Goal: Task Accomplishment & Management: Complete application form

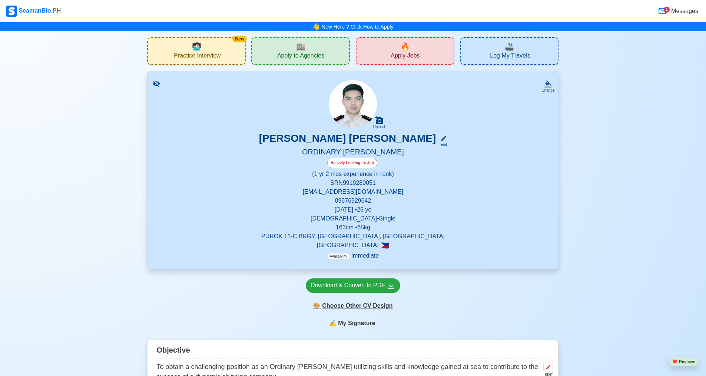
click at [353, 308] on div "🎨 Choose Other CV Design" at bounding box center [353, 306] width 95 height 14
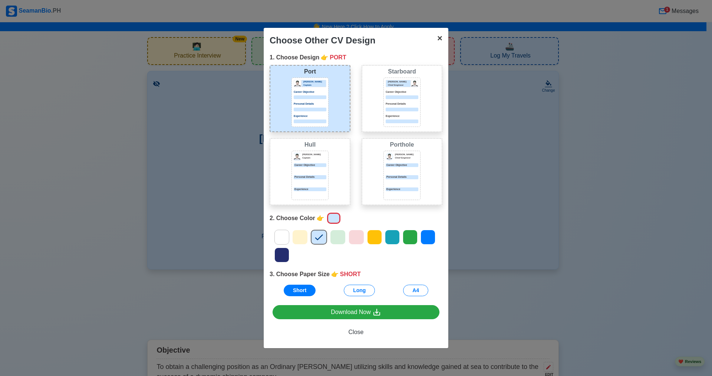
click at [443, 39] on button "× Close" at bounding box center [439, 38] width 17 height 21
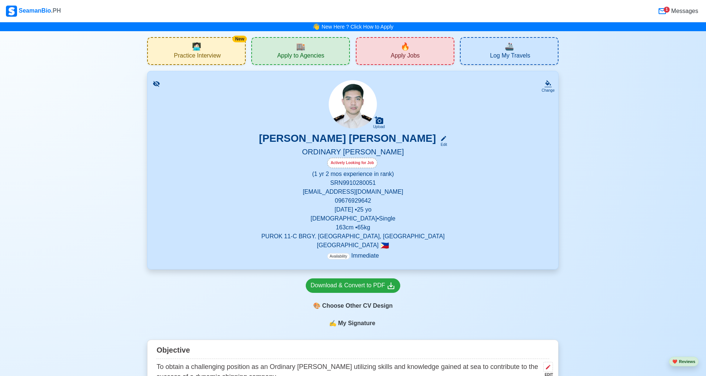
click at [408, 56] on span "Apply Jobs" at bounding box center [405, 56] width 29 height 9
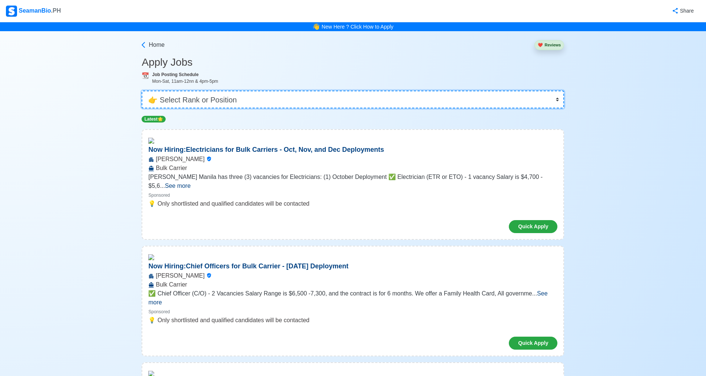
click at [268, 100] on select "👉 Select Rank or Position Master Chief Officer 2nd Officer 3rd Officer Junior O…" at bounding box center [353, 99] width 423 height 18
select select "Ordinary [PERSON_NAME]"
click at [144, 90] on select "👉 Select Rank or Position Master Chief Officer 2nd Officer 3rd Officer Junior O…" at bounding box center [353, 99] width 423 height 18
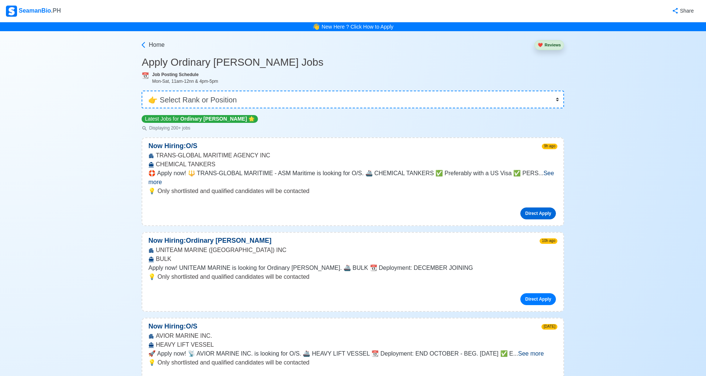
click at [529, 207] on link "Direct Apply" at bounding box center [539, 213] width 36 height 12
